Goal: Information Seeking & Learning: Learn about a topic

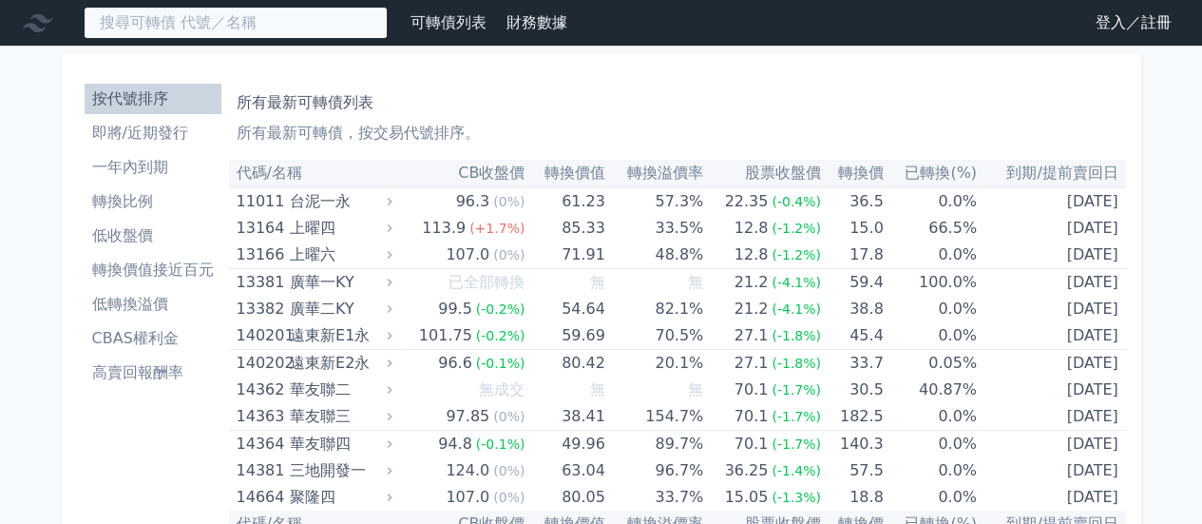
click at [289, 38] on input at bounding box center [236, 23] width 304 height 32
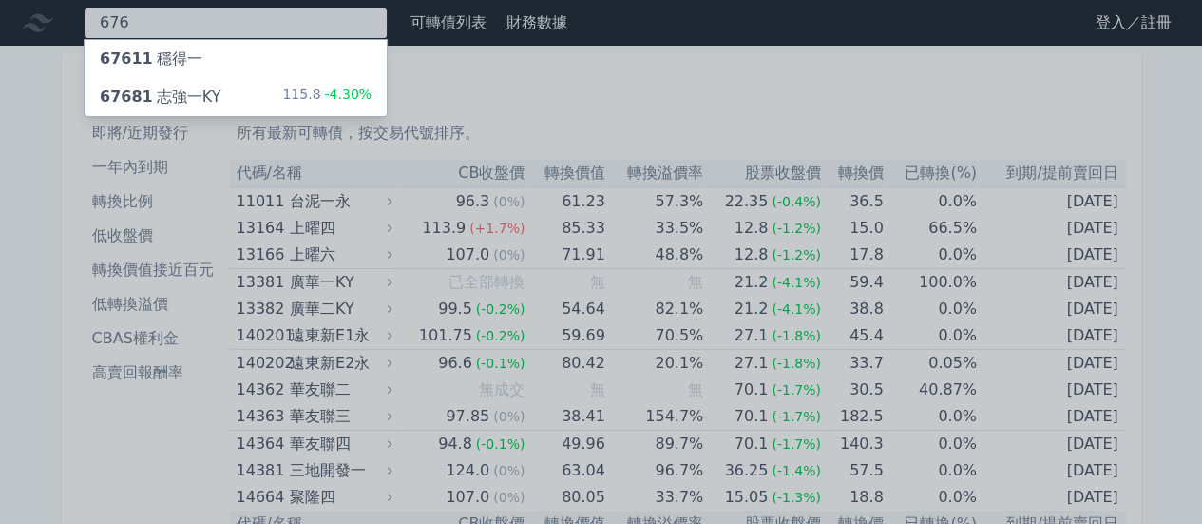
type input "676"
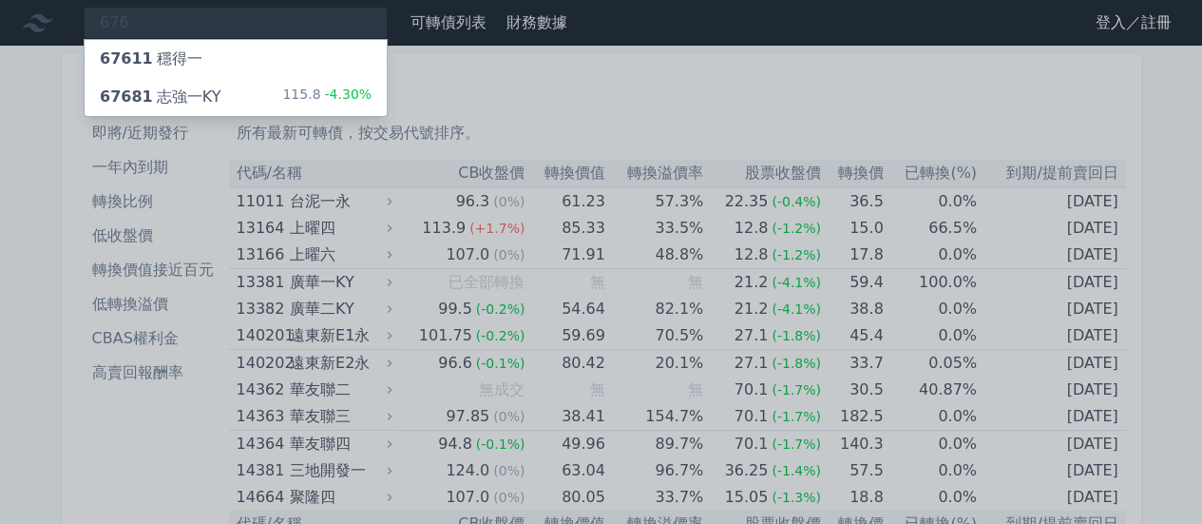
click at [213, 55] on div "67611 穩得一" at bounding box center [236, 59] width 302 height 38
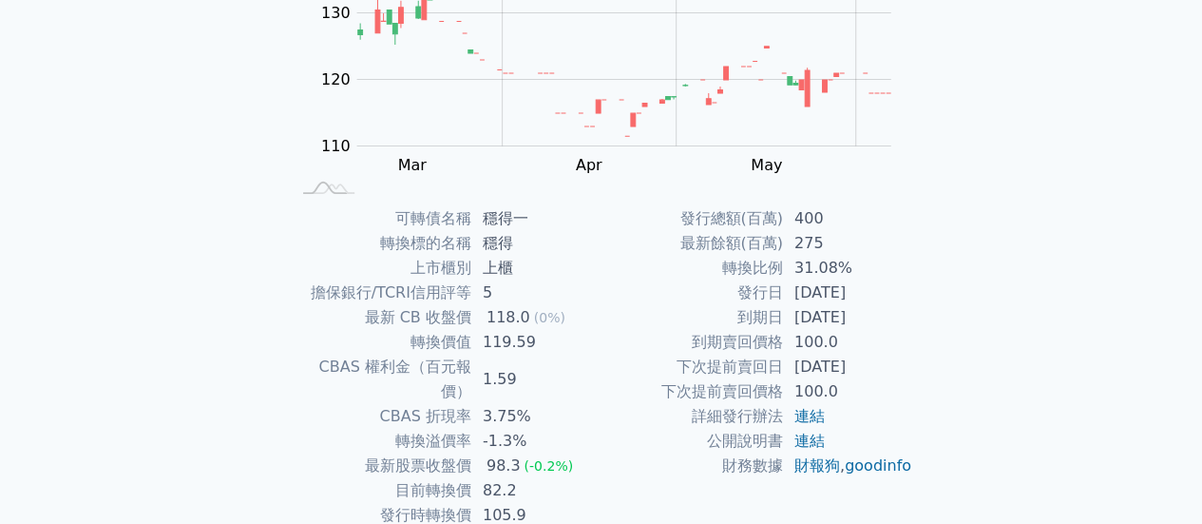
scroll to position [260, 0]
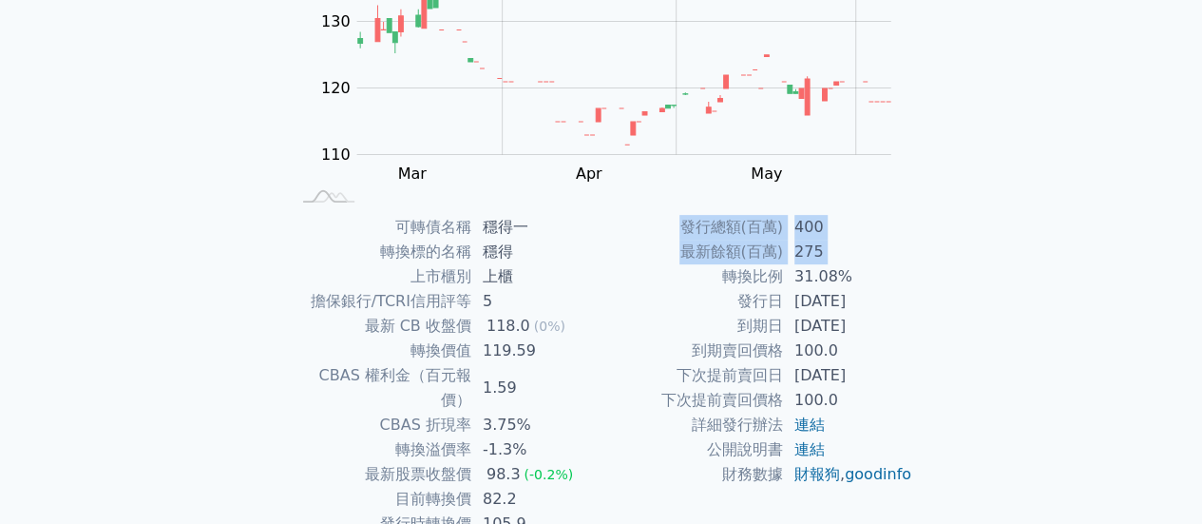
drag, startPoint x: 707, startPoint y: 271, endPoint x: 940, endPoint y: 278, distance: 232.9
click at [940, 278] on div "可轉債列表 › 67611 穩得一 67611 穩得一 可轉債詳細資訊 Zoom Out 110 100 105 110 115 120 125 130 15…" at bounding box center [602, 214] width 730 height 859
drag, startPoint x: 722, startPoint y: 256, endPoint x: 876, endPoint y: 258, distance: 154.0
click at [876, 258] on tr "最新餘額(百萬) 275" at bounding box center [758, 251] width 312 height 25
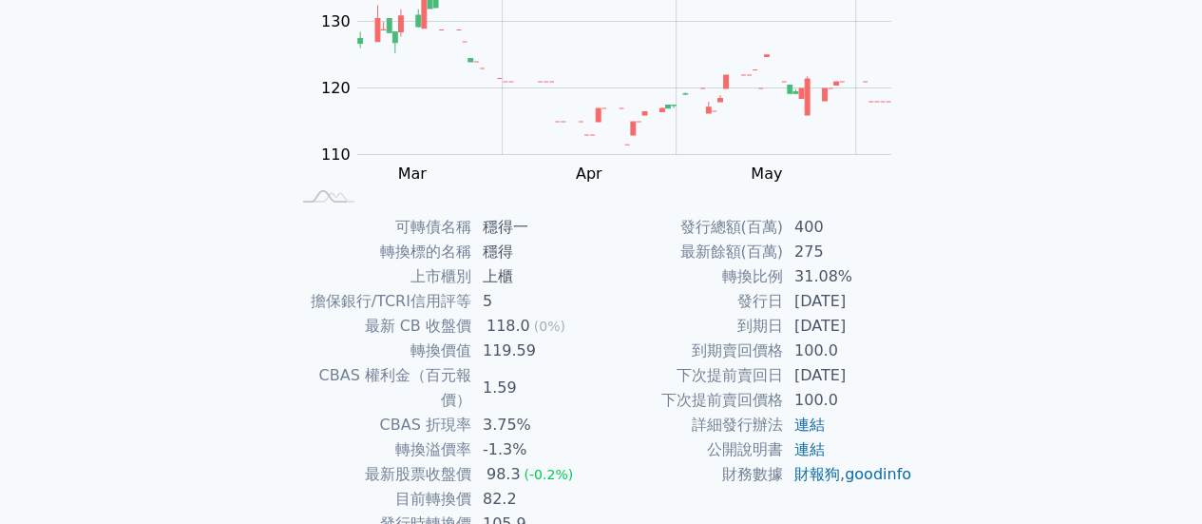
click at [977, 277] on div "可轉債列表 財務數據 可轉債列表 財務數據 登入／註冊 登入／註冊 可轉債列表 › 67611 穩得一 67611 穩得一 可轉債詳細資訊 Zoom Out …" at bounding box center [601, 192] width 1202 height 905
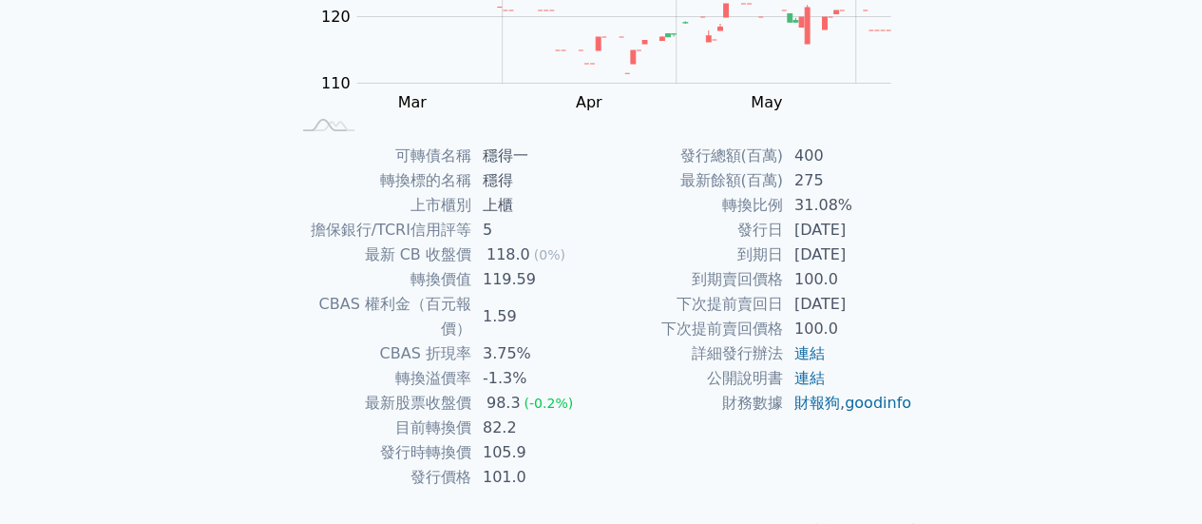
scroll to position [355, 0]
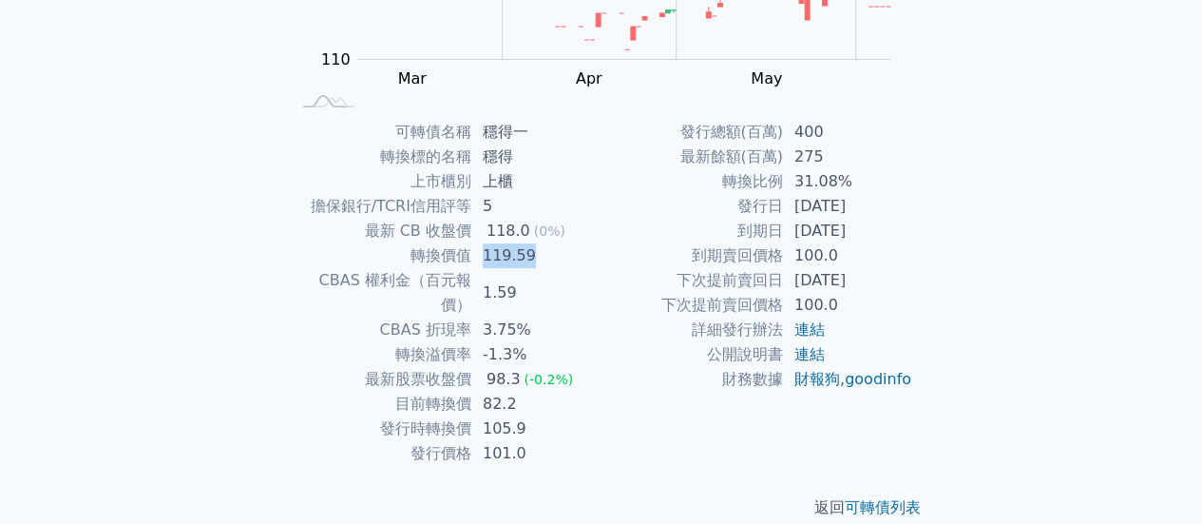
drag, startPoint x: 494, startPoint y: 252, endPoint x: 589, endPoint y: 271, distance: 96.9
click at [585, 269] on tbody "可轉債名稱 穩得一 轉換標的名稱 穩得 上市櫃別 上櫃 擔保銀行/TCRI信用評等 5 最新 CB 收盤價 118.0 (0%) 轉換價值 119.59 CB…" at bounding box center [446, 293] width 312 height 346
click at [618, 274] on td "下次提前賣回日" at bounding box center [693, 280] width 182 height 25
drag, startPoint x: 435, startPoint y: 378, endPoint x: 627, endPoint y: 389, distance: 192.3
click at [627, 389] on div "可轉債名稱 穩得一 轉換標的名稱 穩得 上市櫃別 上櫃 擔保銀行/TCRI信用評等 5 最新 CB 收盤價 118.0 (0%) 轉換價值 119.59 CB…" at bounding box center [601, 293] width 669 height 346
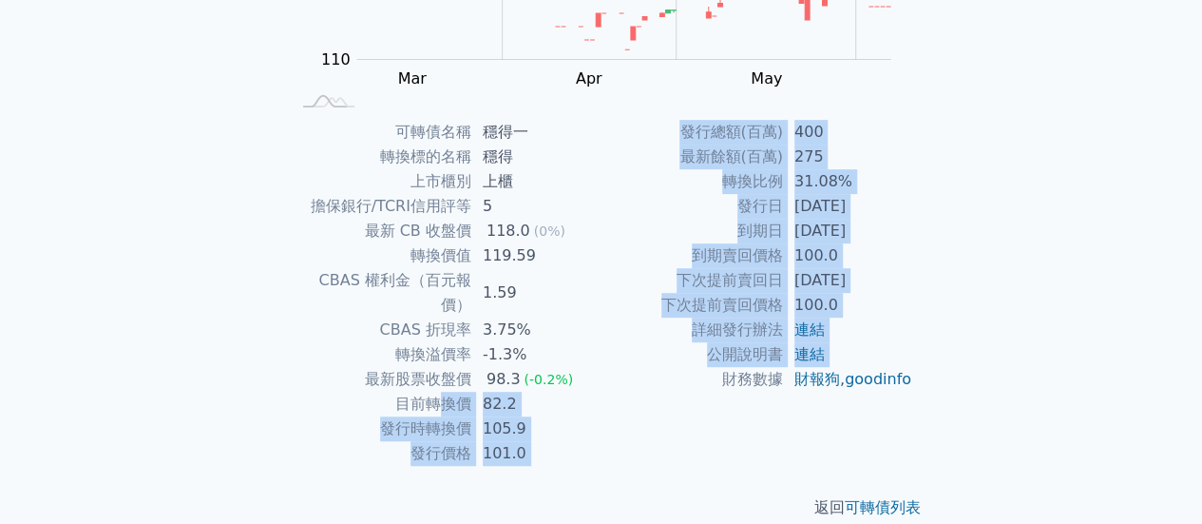
click at [671, 391] on td "財務數據" at bounding box center [693, 379] width 182 height 25
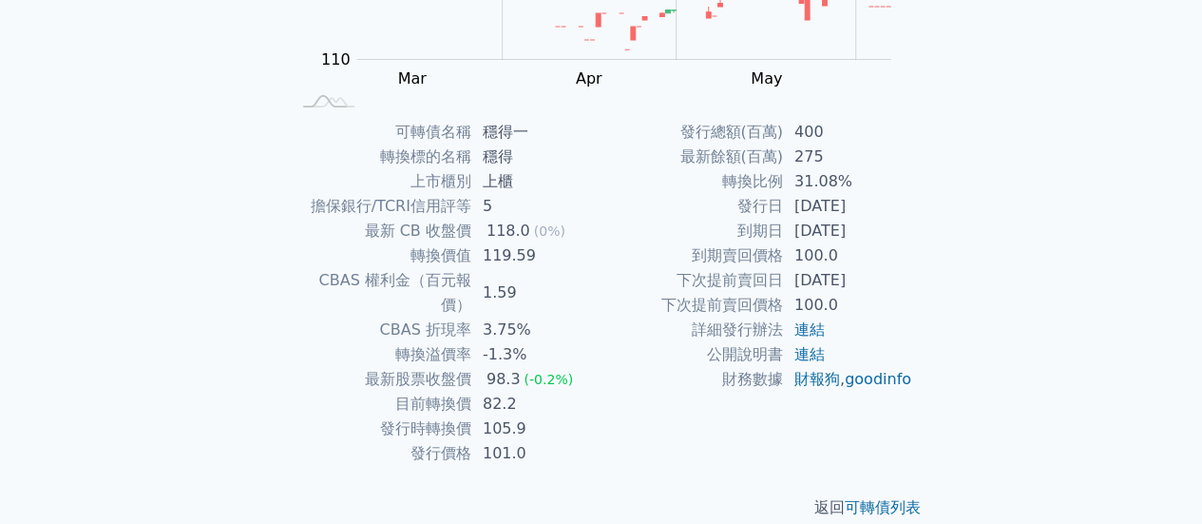
drag, startPoint x: 573, startPoint y: 378, endPoint x: 460, endPoint y: 365, distance: 113.9
click at [572, 392] on td "82.2" at bounding box center [536, 404] width 130 height 25
drag, startPoint x: 426, startPoint y: 365, endPoint x: 547, endPoint y: 389, distance: 123.9
click at [545, 388] on tbody "可轉債名稱 穩得一 轉換標的名稱 穩得 上市櫃別 上櫃 擔保銀行/TCRI信用評等 5 最新 CB 收盤價 118.0 (0%) 轉換價值 119.59 CB…" at bounding box center [446, 293] width 312 height 346
click at [547, 392] on td "82.2" at bounding box center [536, 404] width 130 height 25
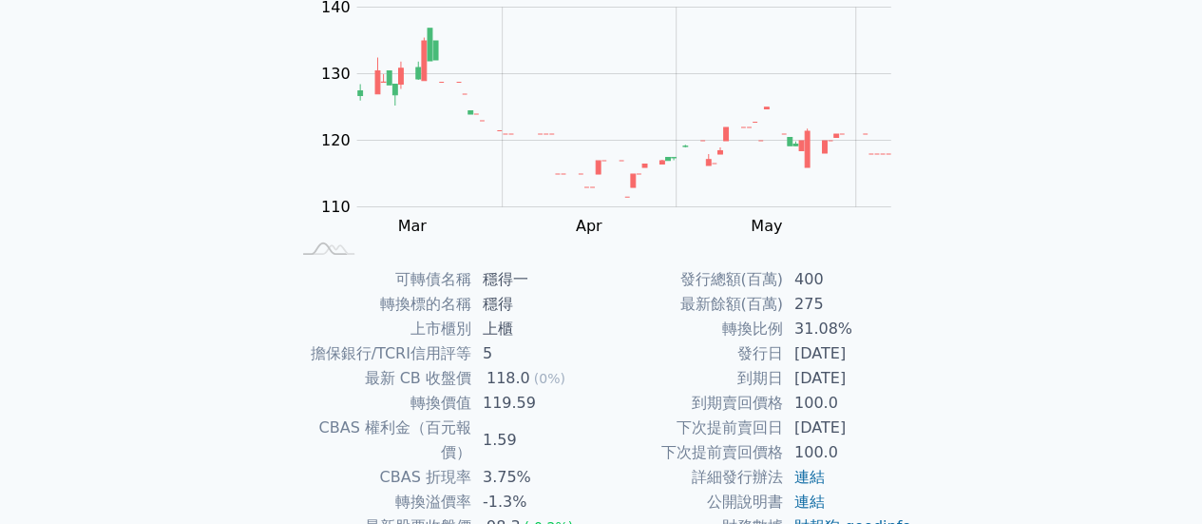
scroll to position [70, 0]
